Goal: Information Seeking & Learning: Learn about a topic

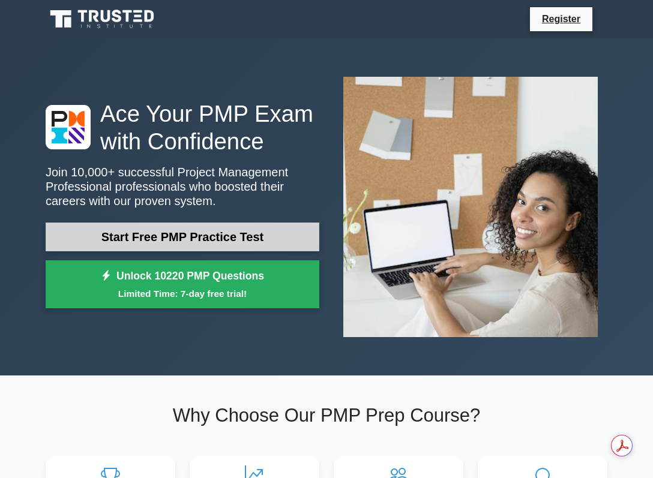
click at [254, 233] on link "Start Free PMP Practice Test" at bounding box center [183, 237] width 274 height 29
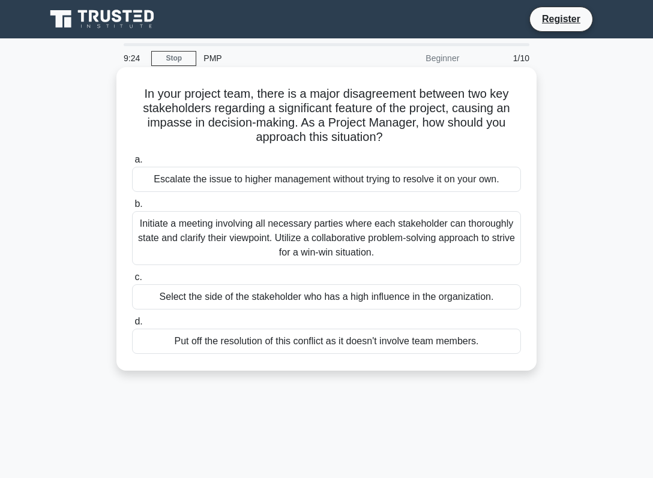
click at [264, 248] on div "Initiate a meeting involving all necessary parties where each stakeholder can t…" at bounding box center [326, 238] width 389 height 54
click at [132, 208] on input "b. Initiate a meeting involving all necessary parties where each stakeholder ca…" at bounding box center [132, 204] width 0 height 8
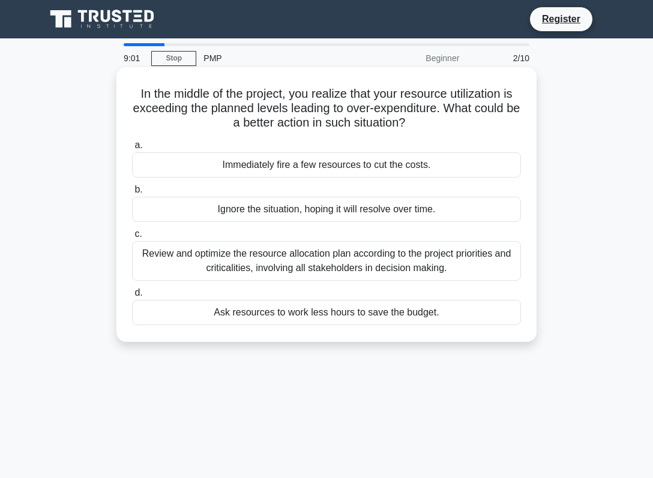
click at [279, 257] on div "Review and optimize the resource allocation plan according to the project prior…" at bounding box center [326, 261] width 389 height 40
click at [132, 238] on input "c. Review and optimize the resource allocation plan according to the project pr…" at bounding box center [132, 234] width 0 height 8
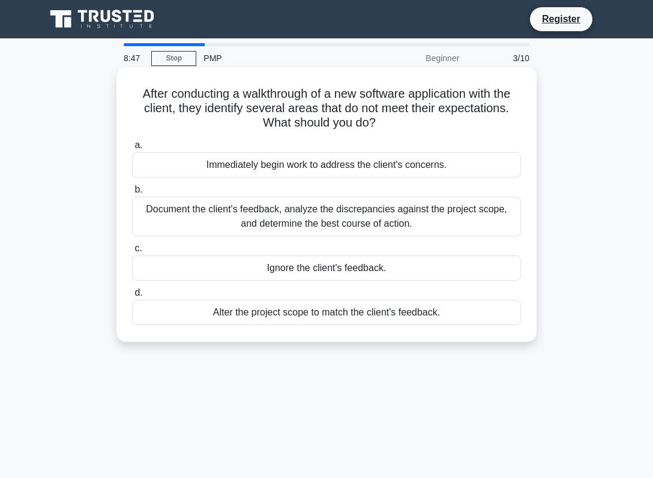
click at [324, 221] on div "Document the client's feedback, analyze the discrepancies against the project s…" at bounding box center [326, 217] width 389 height 40
click at [132, 194] on input "b. Document the client's feedback, analyze the discrepancies against the projec…" at bounding box center [132, 190] width 0 height 8
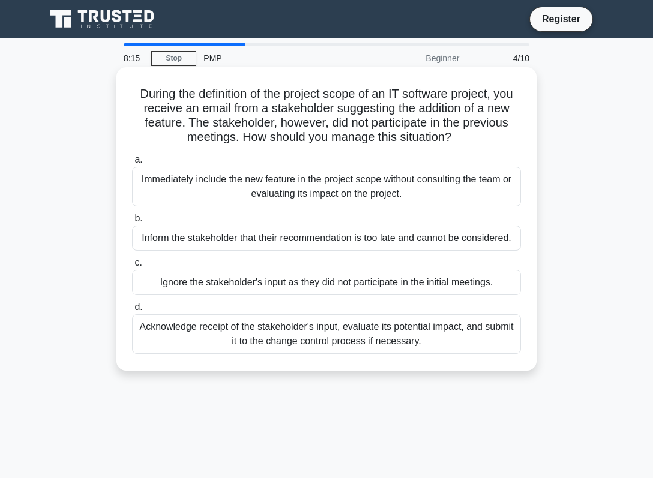
click at [316, 344] on div "Acknowledge receipt of the stakeholder's input, evaluate its potential impact, …" at bounding box center [326, 334] width 389 height 40
click at [132, 311] on input "d. Acknowledge receipt of the stakeholder's input, evaluate its potential impac…" at bounding box center [132, 308] width 0 height 8
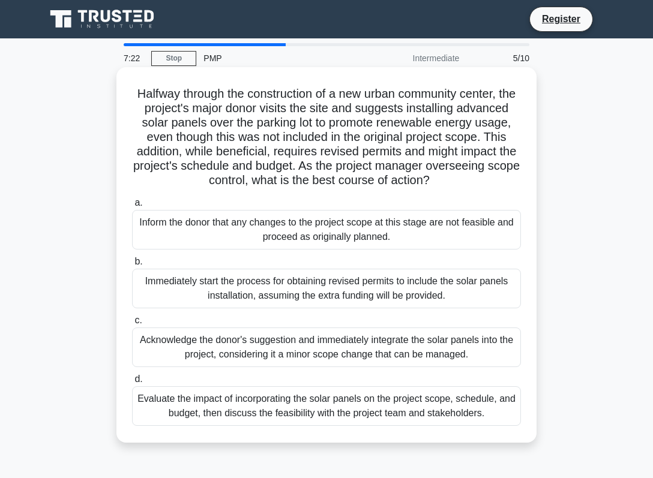
click at [344, 356] on div "Acknowledge the donor's suggestion and immediately integrate the solar panels i…" at bounding box center [326, 348] width 389 height 40
click at [132, 325] on input "c. Acknowledge the donor's suggestion and immediately integrate the solar panel…" at bounding box center [132, 321] width 0 height 8
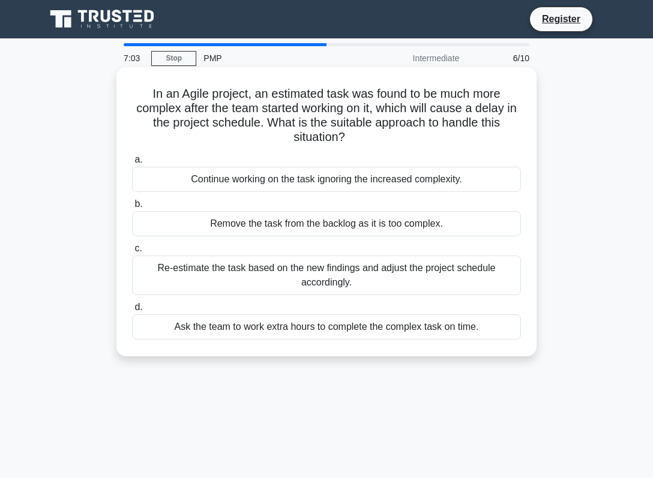
click at [350, 274] on div "Re-estimate the task based on the new findings and adjust the project schedule …" at bounding box center [326, 276] width 389 height 40
click at [132, 253] on input "c. Re-estimate the task based on the new findings and adjust the project schedu…" at bounding box center [132, 249] width 0 height 8
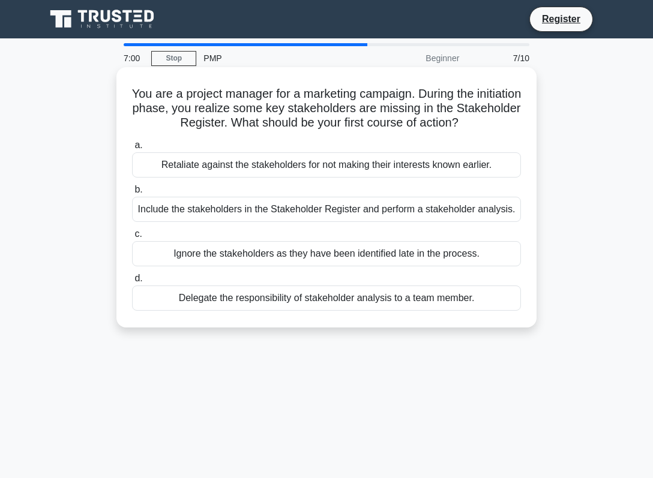
click at [345, 293] on div "Delegate the responsibility of stakeholder analysis to a team member." at bounding box center [326, 298] width 389 height 25
click at [132, 283] on input "d. Delegate the responsibility of stakeholder analysis to a team member." at bounding box center [132, 279] width 0 height 8
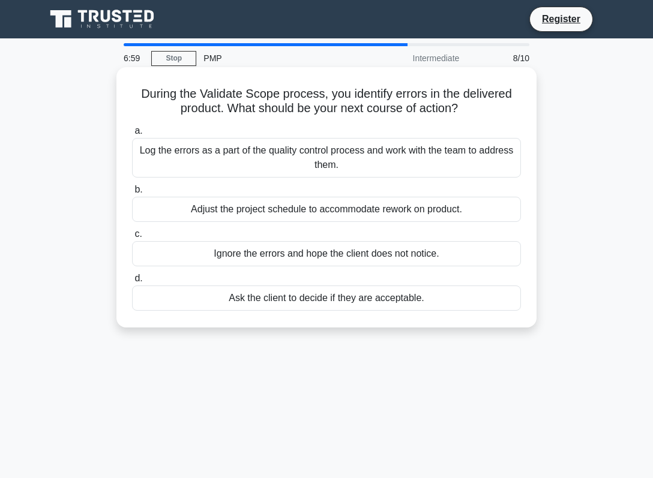
click at [369, 222] on div "Adjust the project schedule to accommodate rework on product." at bounding box center [326, 209] width 389 height 25
click at [132, 194] on input "b. Adjust the project schedule to accommodate rework on product." at bounding box center [132, 190] width 0 height 8
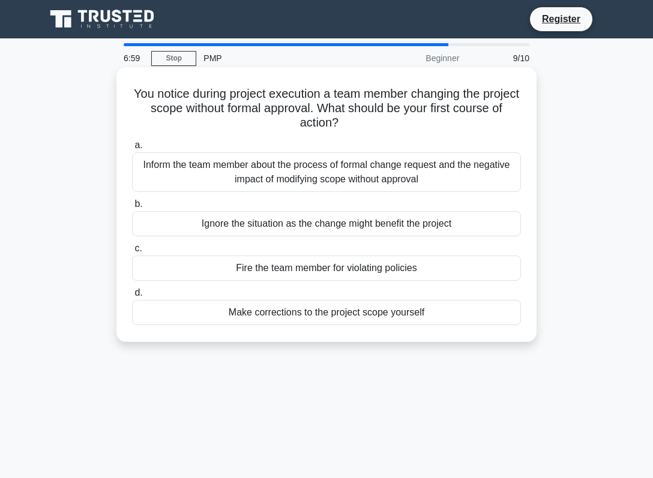
click at [371, 277] on div "Fire the team member for violating policies" at bounding box center [326, 268] width 389 height 25
click at [132, 253] on input "c. Fire the team member for violating policies" at bounding box center [132, 249] width 0 height 8
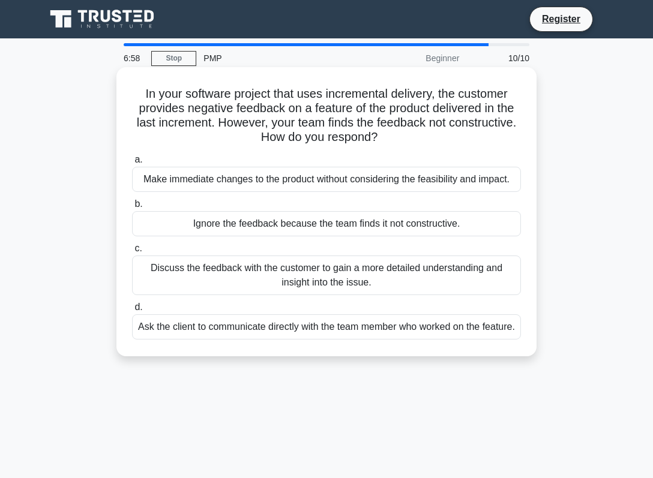
click at [377, 312] on label "d. Ask the client to communicate directly with the team member who worked on th…" at bounding box center [326, 320] width 389 height 40
click at [132, 311] on input "d. Ask the client to communicate directly with the team member who worked on th…" at bounding box center [132, 308] width 0 height 8
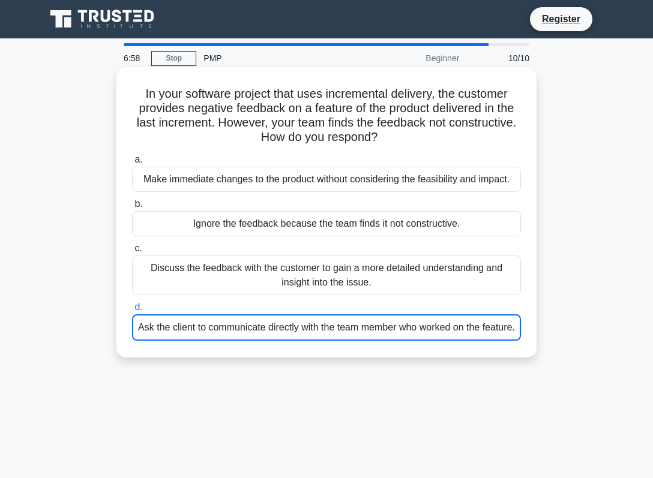
click at [379, 329] on div "Ask the client to communicate directly with the team member who worked on the f…" at bounding box center [326, 327] width 389 height 26
click at [132, 311] on input "d. Ask the client to communicate directly with the team member who worked on th…" at bounding box center [132, 308] width 0 height 8
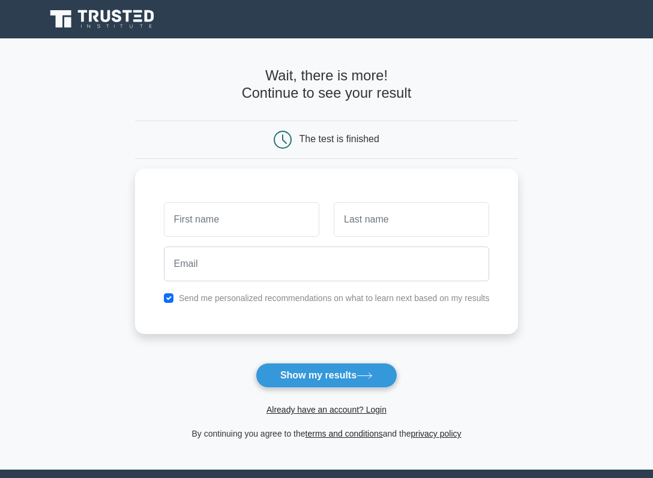
click at [338, 393] on div "Already have an account? Login" at bounding box center [326, 402] width 383 height 29
click at [344, 382] on button "Show my results" at bounding box center [327, 375] width 142 height 25
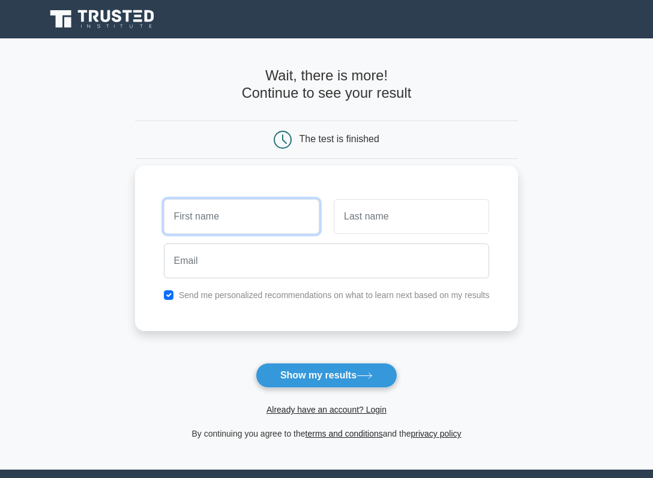
click at [265, 229] on input "text" at bounding box center [241, 216] width 155 height 35
type input "211"
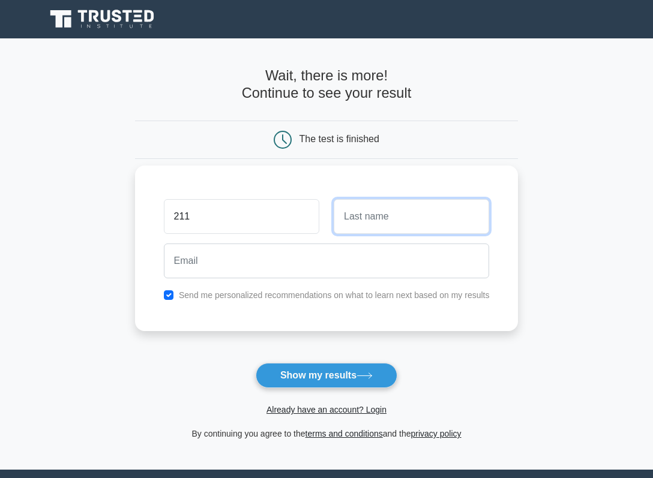
click at [433, 215] on input "text" at bounding box center [411, 216] width 155 height 35
type input "63416"
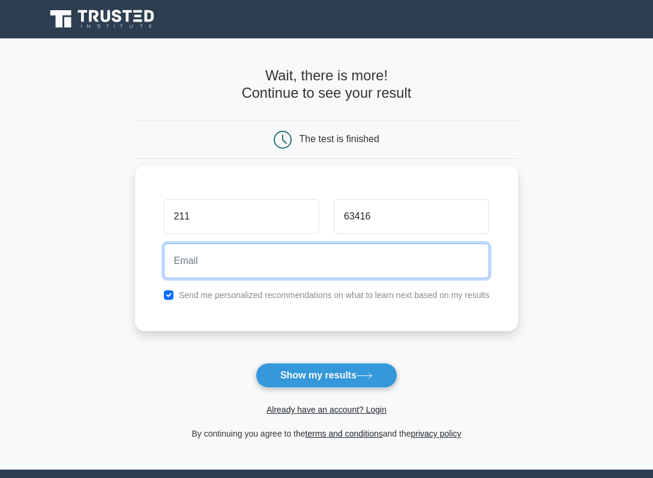
click at [304, 269] on input "email" at bounding box center [327, 261] width 326 height 35
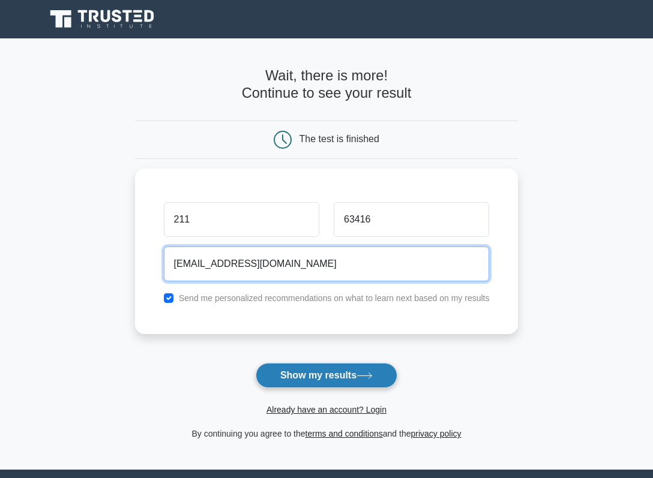
type input "nasrun.075@gmail.com"
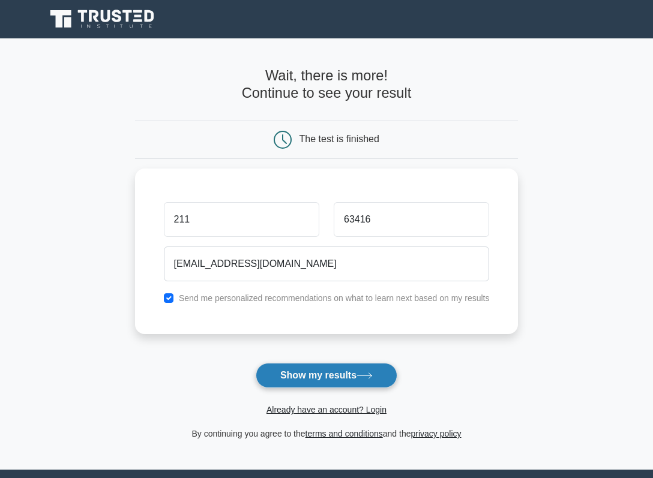
click at [365, 367] on button "Show my results" at bounding box center [327, 375] width 142 height 25
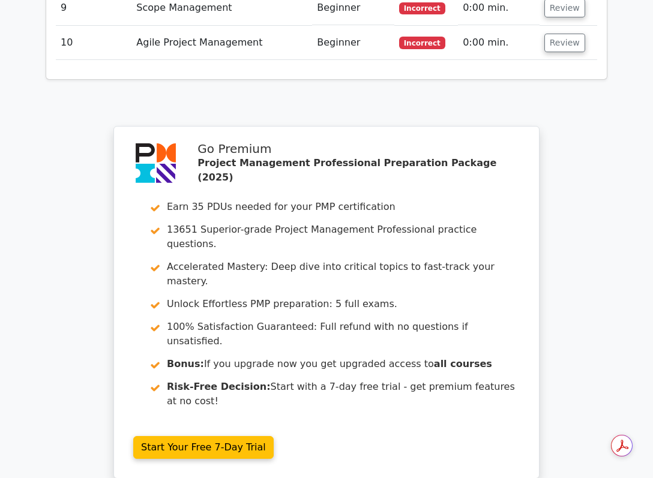
scroll to position [2031, 0]
